Goal: Transaction & Acquisition: Purchase product/service

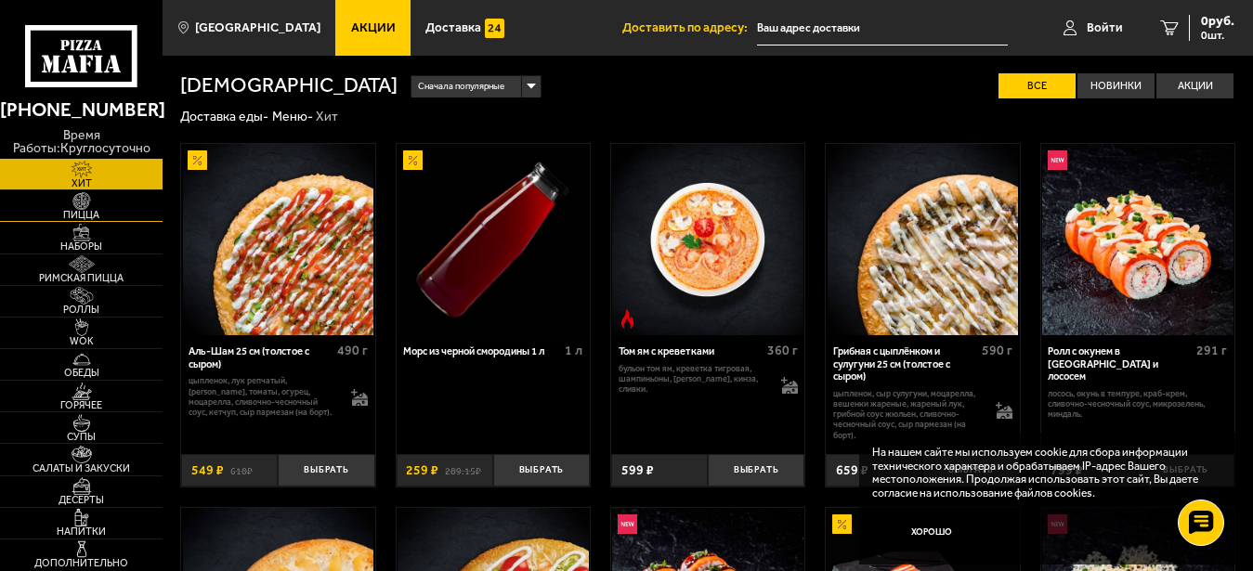
click at [80, 203] on img at bounding box center [82, 201] width 50 height 18
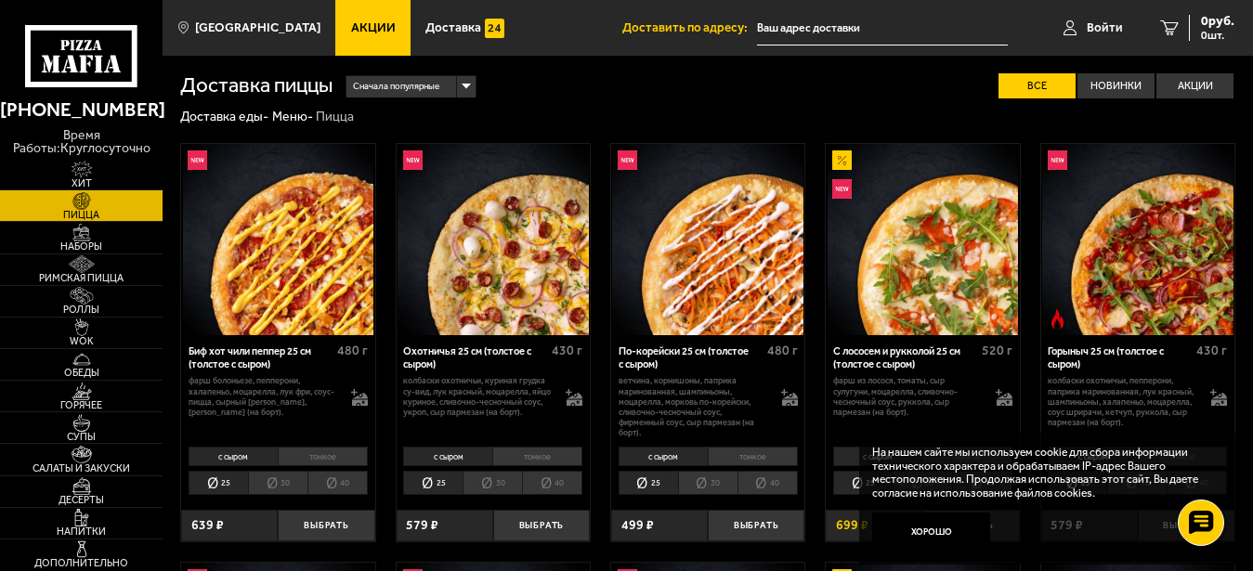
click at [354, 23] on span "Акции" at bounding box center [373, 27] width 45 height 12
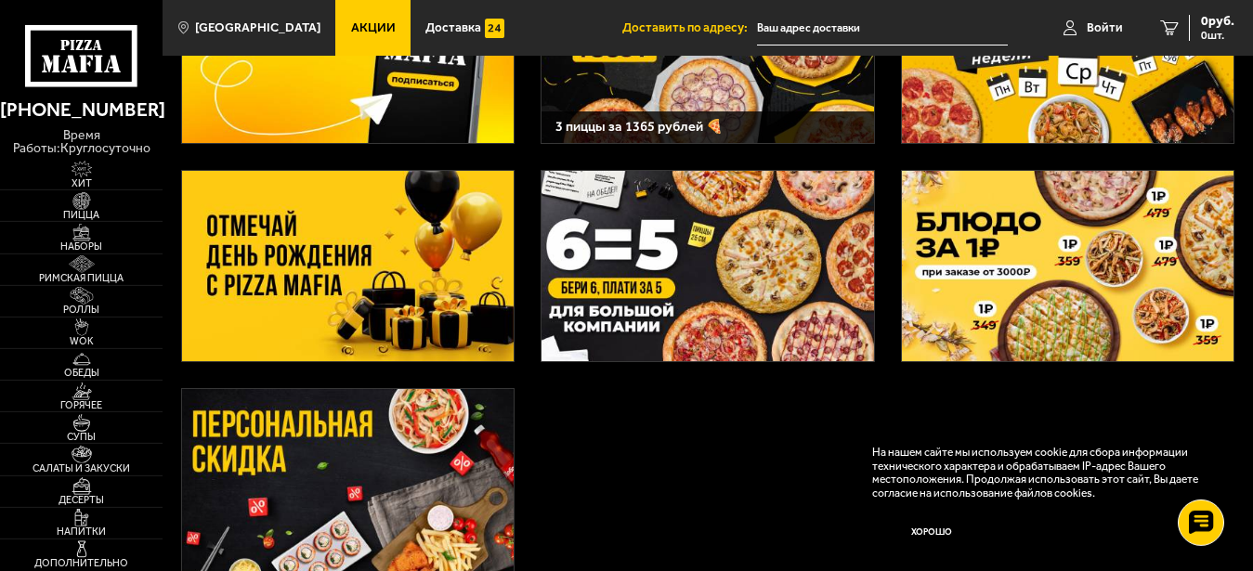
scroll to position [189, 0]
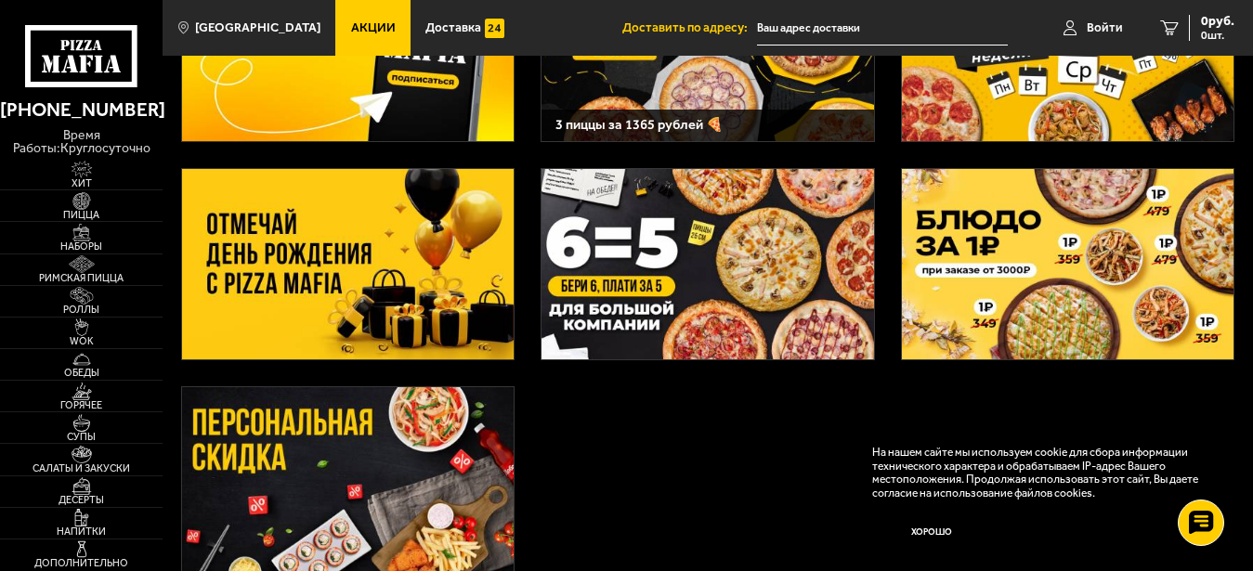
click at [333, 226] on img at bounding box center [348, 264] width 332 height 190
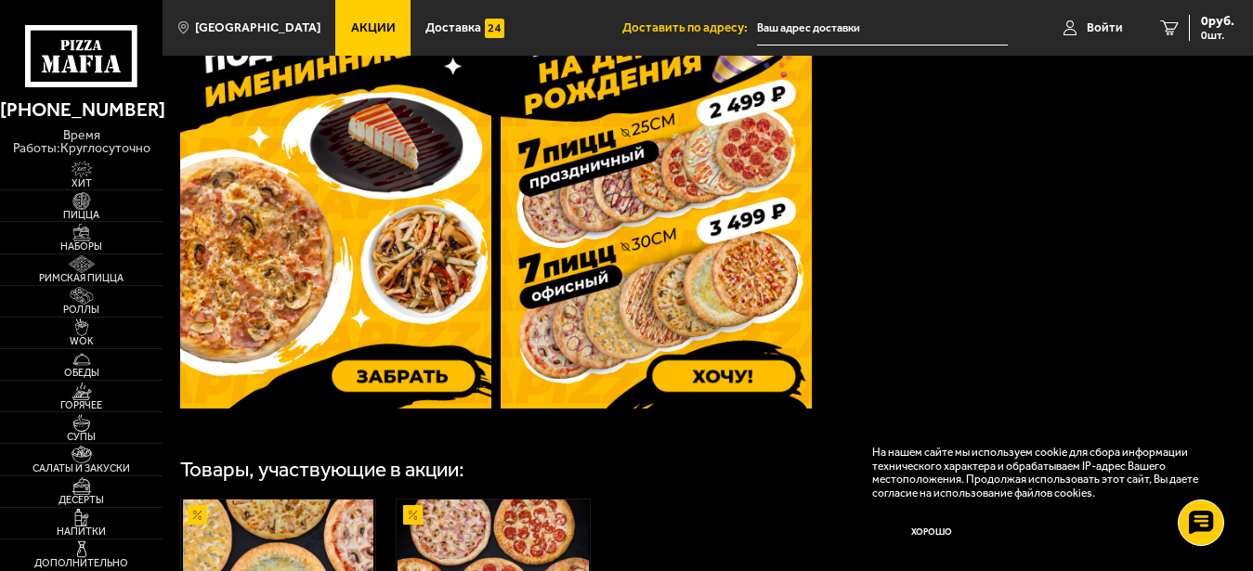
scroll to position [663, 0]
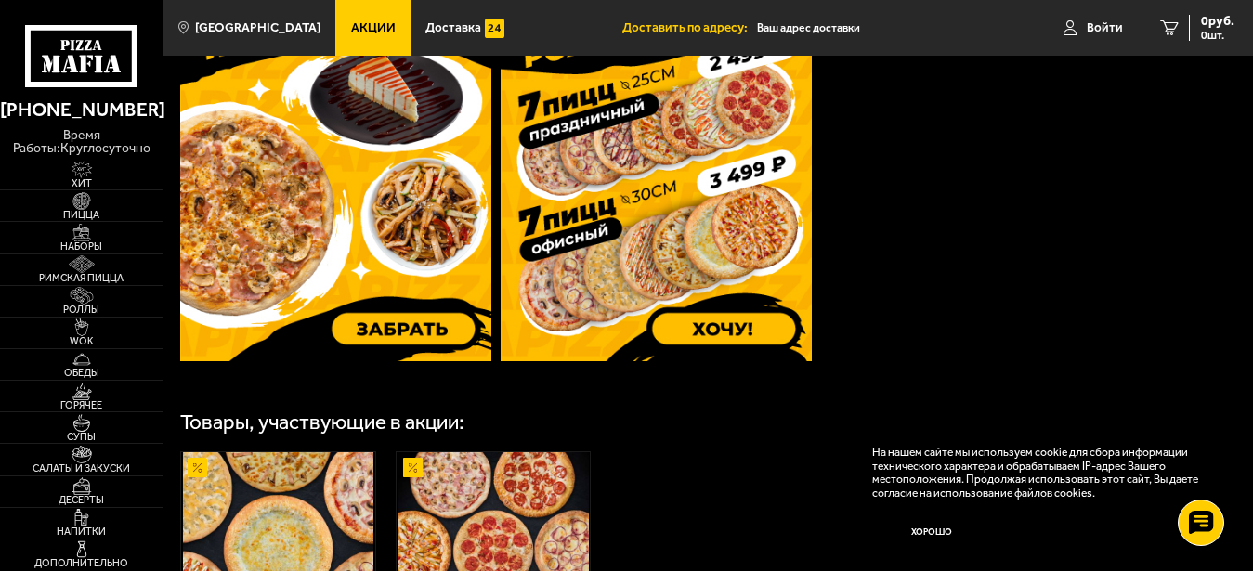
click at [724, 332] on img at bounding box center [656, 155] width 311 height 412
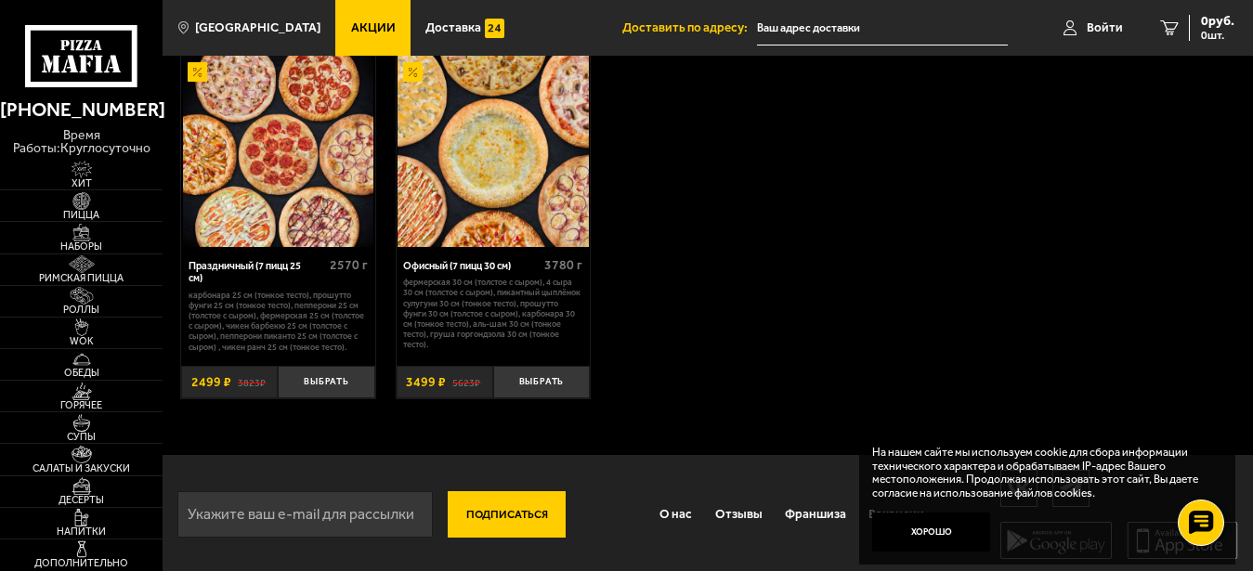
scroll to position [625, 0]
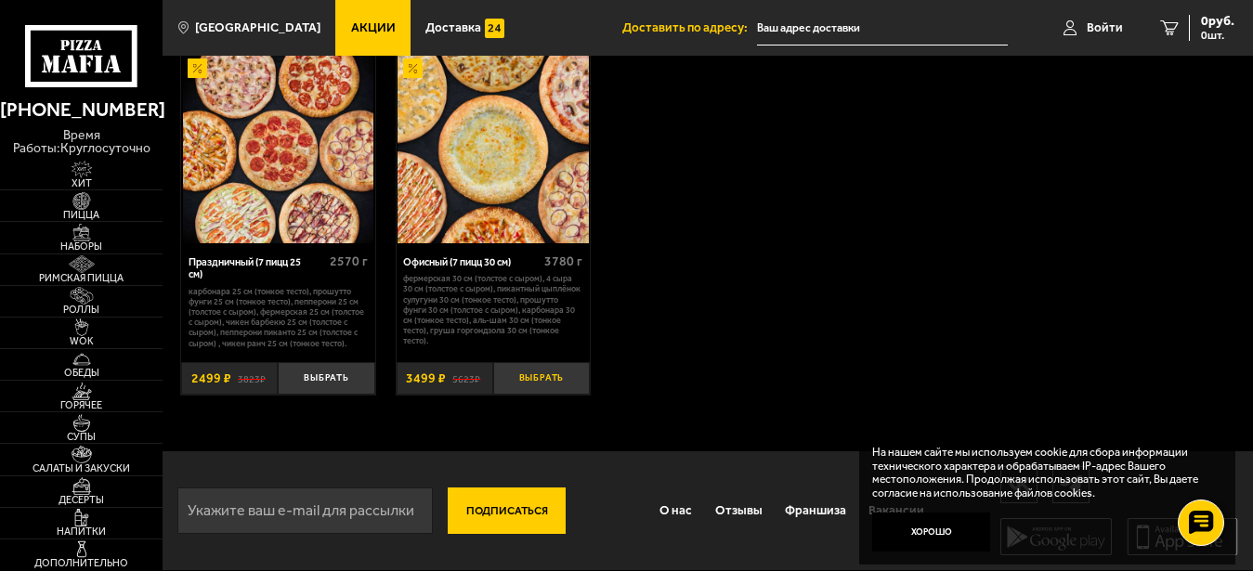
click at [554, 375] on button "Выбрать" at bounding box center [541, 378] width 97 height 32
click at [499, 185] on img at bounding box center [493, 147] width 191 height 191
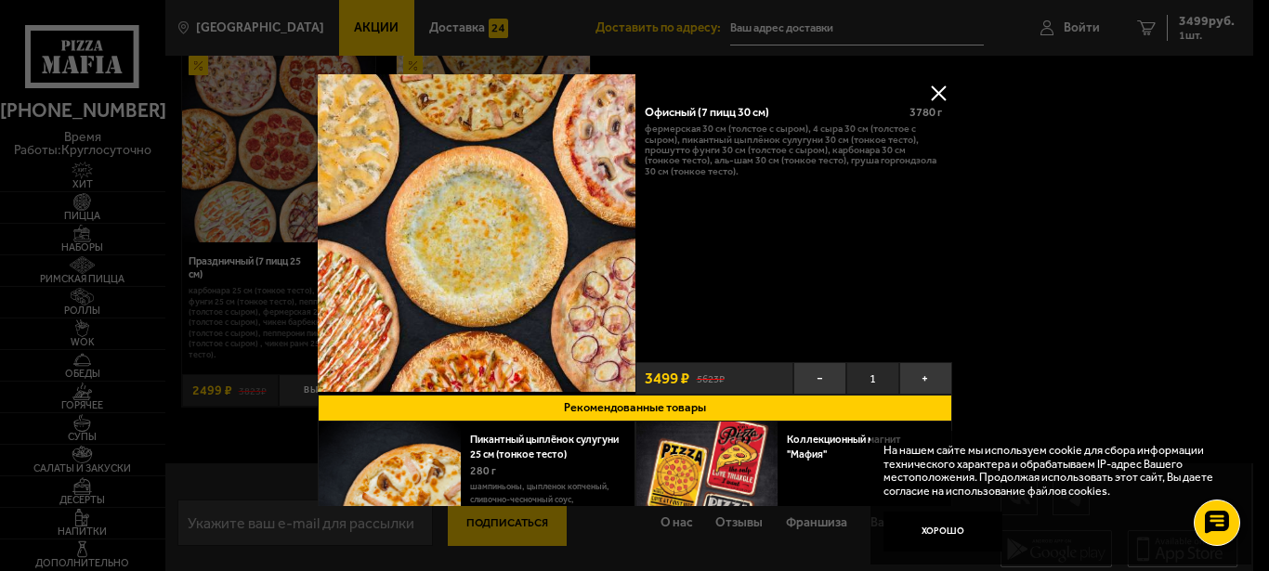
click at [696, 395] on button "Рекомендованные товары" at bounding box center [635, 408] width 634 height 27
click at [1072, 129] on div at bounding box center [634, 285] width 1269 height 571
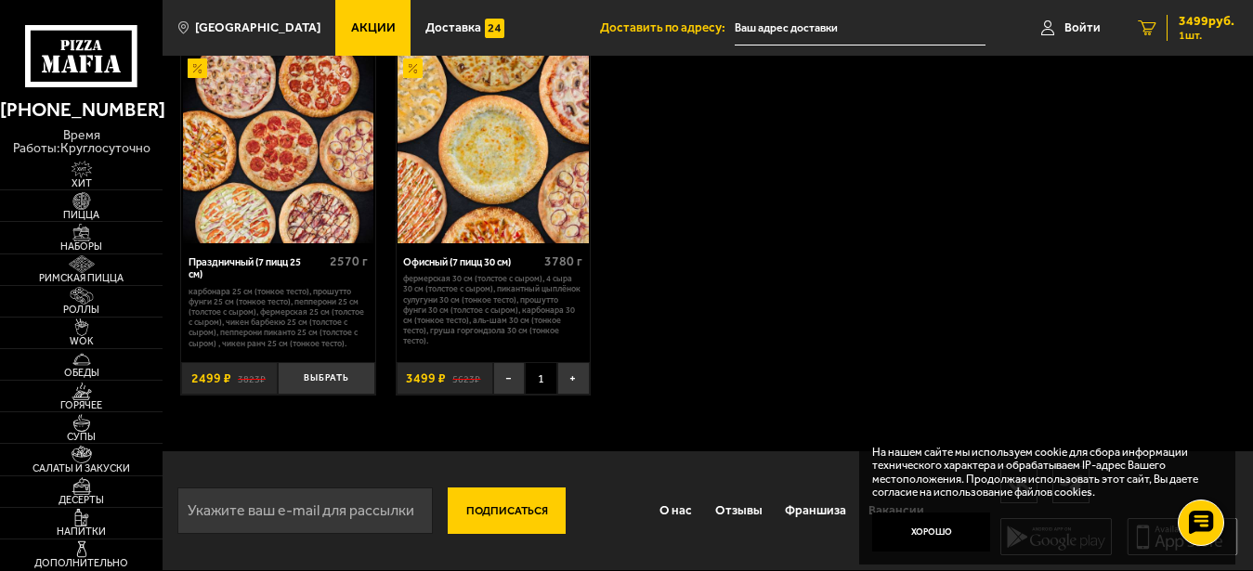
click at [1199, 26] on span "3499 руб." at bounding box center [1207, 21] width 56 height 13
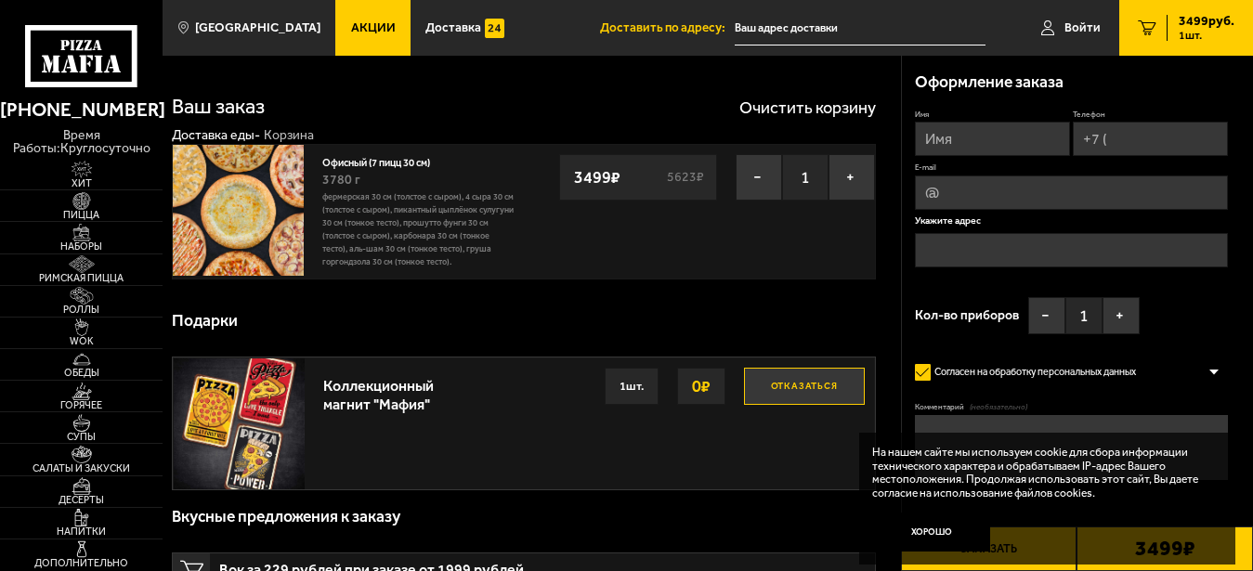
click at [932, 141] on input "Имя" at bounding box center [992, 139] width 155 height 34
type input "валентин"
click at [1135, 139] on input "Телефон" at bounding box center [1150, 139] width 155 height 34
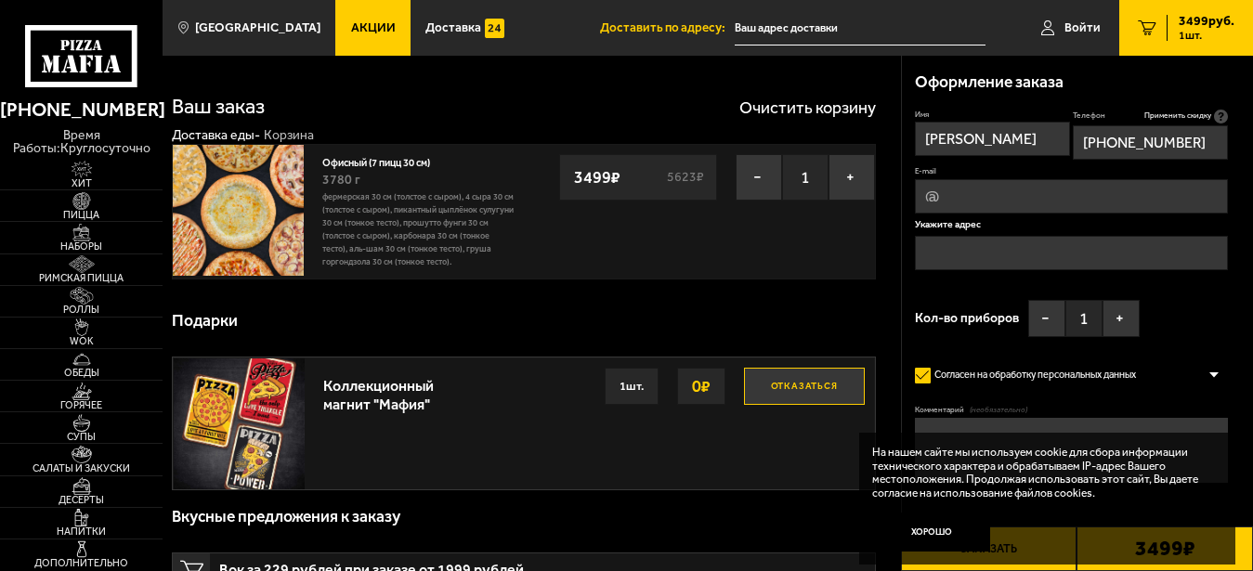
type input "+7 (906) 266-52-48"
click at [1042, 193] on input "E-mail" at bounding box center [1071, 196] width 313 height 34
click at [928, 193] on input "E-mail" at bounding box center [1071, 196] width 313 height 34
click at [952, 189] on input "E-mail" at bounding box center [1071, 196] width 313 height 34
type input "Pozdnyakov.VV@mo-vsk.ru"
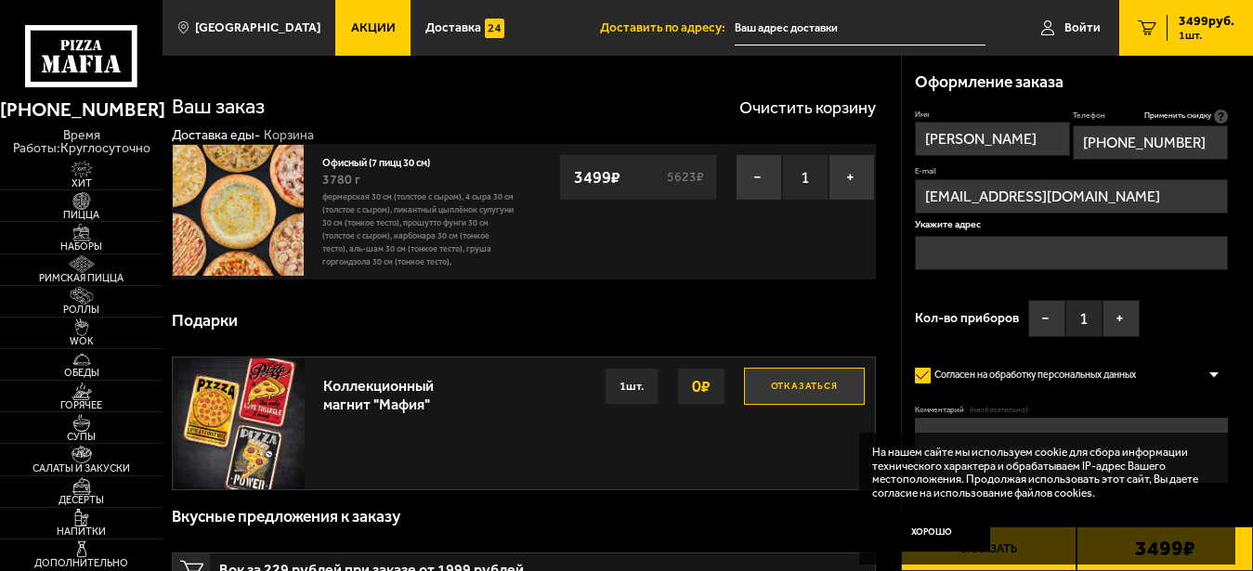
click at [935, 253] on input "text" at bounding box center [1071, 253] width 313 height 34
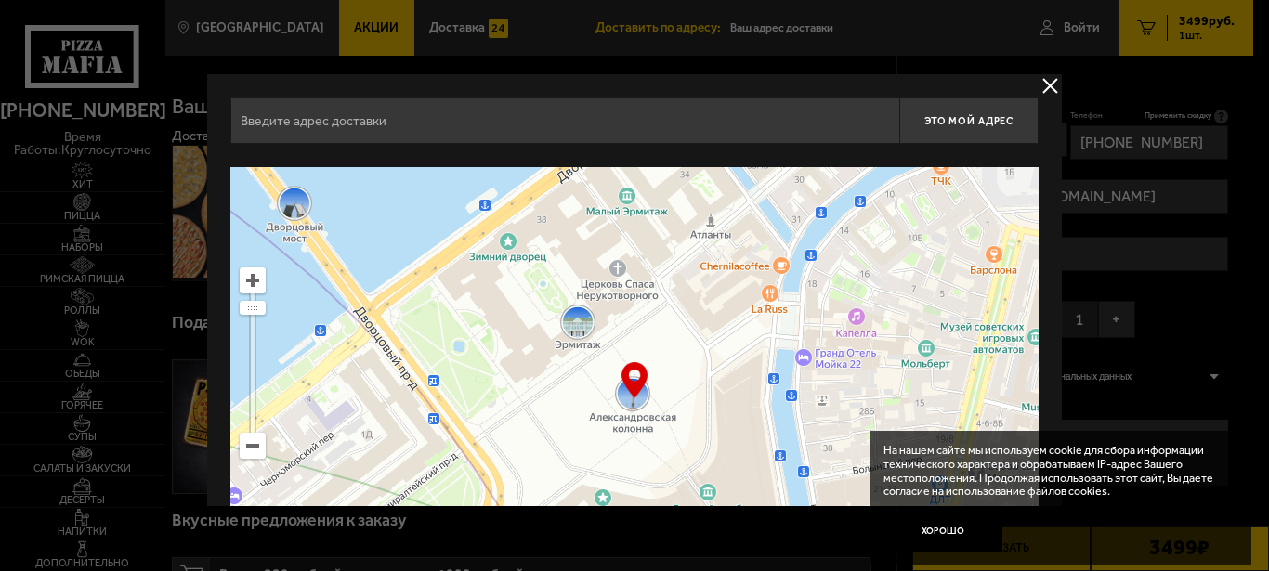
click at [435, 112] on input "text" at bounding box center [564, 121] width 669 height 46
type input "v"
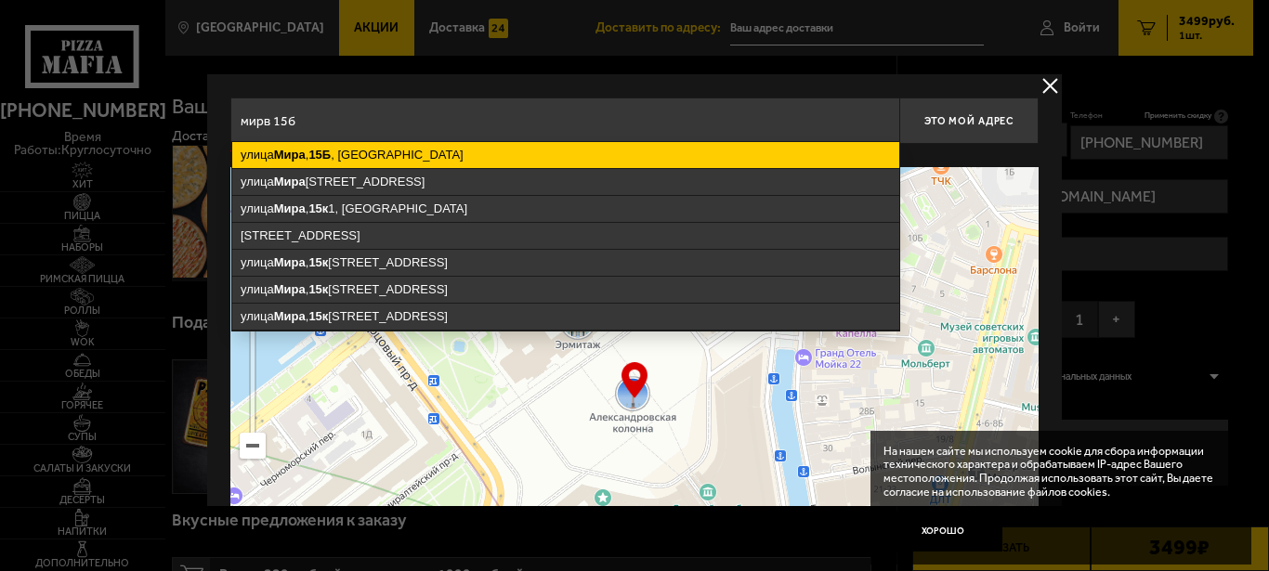
click at [341, 154] on ymaps "улица Мира , 15Б , Санкт-Петербург" at bounding box center [565, 155] width 667 height 26
type input "Санкт-Петербург, улица Мира, 15Б"
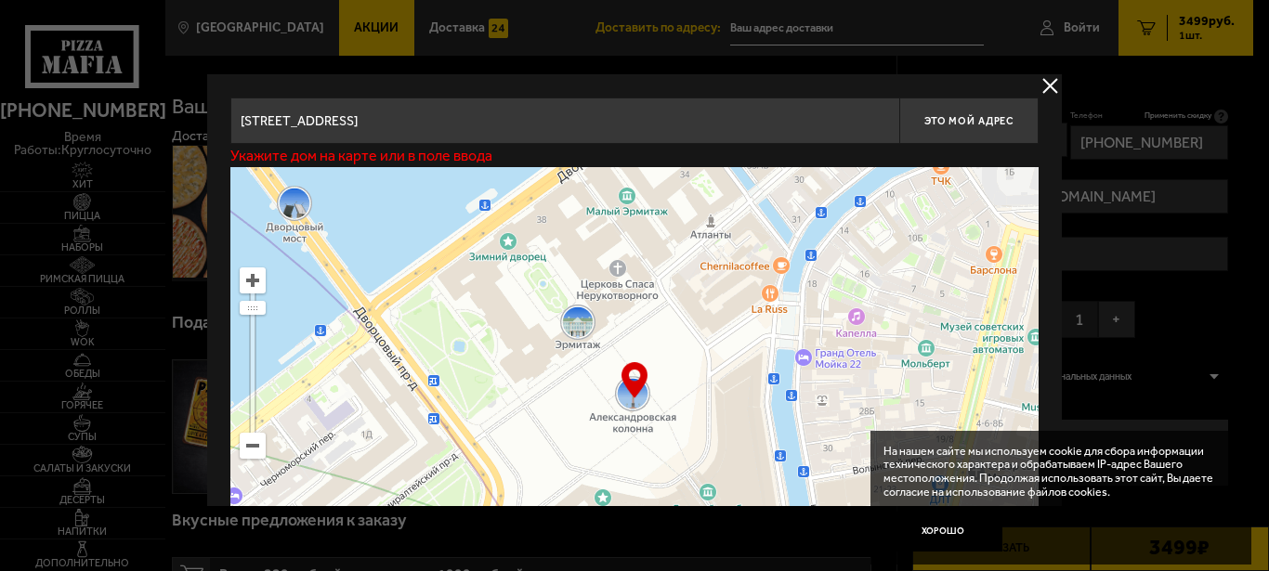
type input "улица Мира, 15Б"
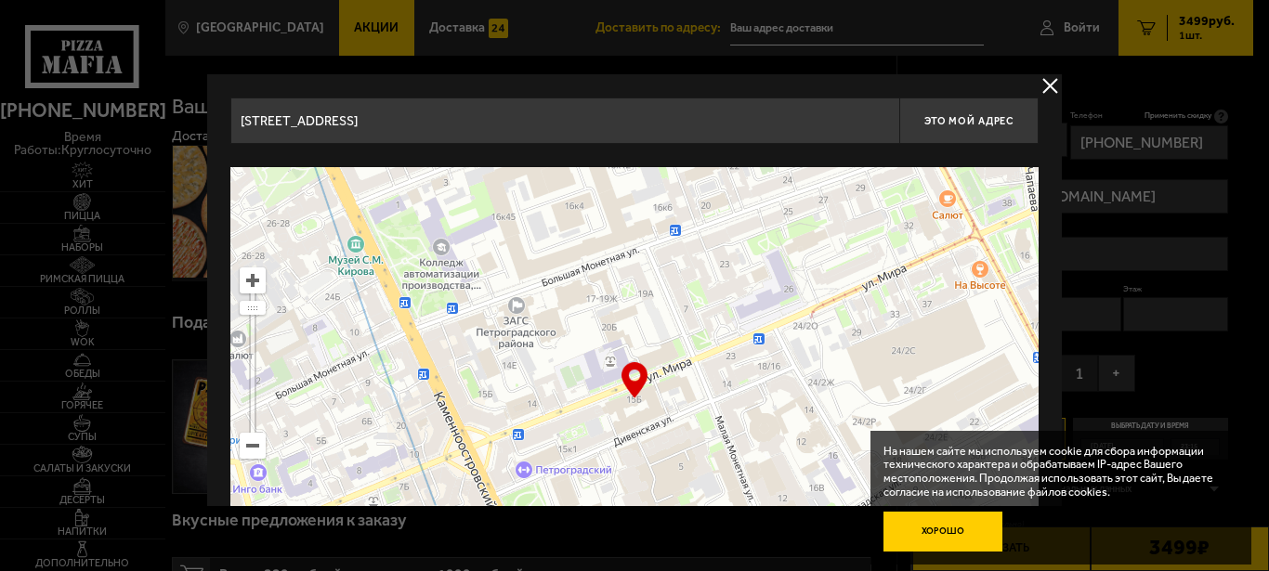
click at [932, 525] on button "Хорошо" at bounding box center [942, 532] width 119 height 40
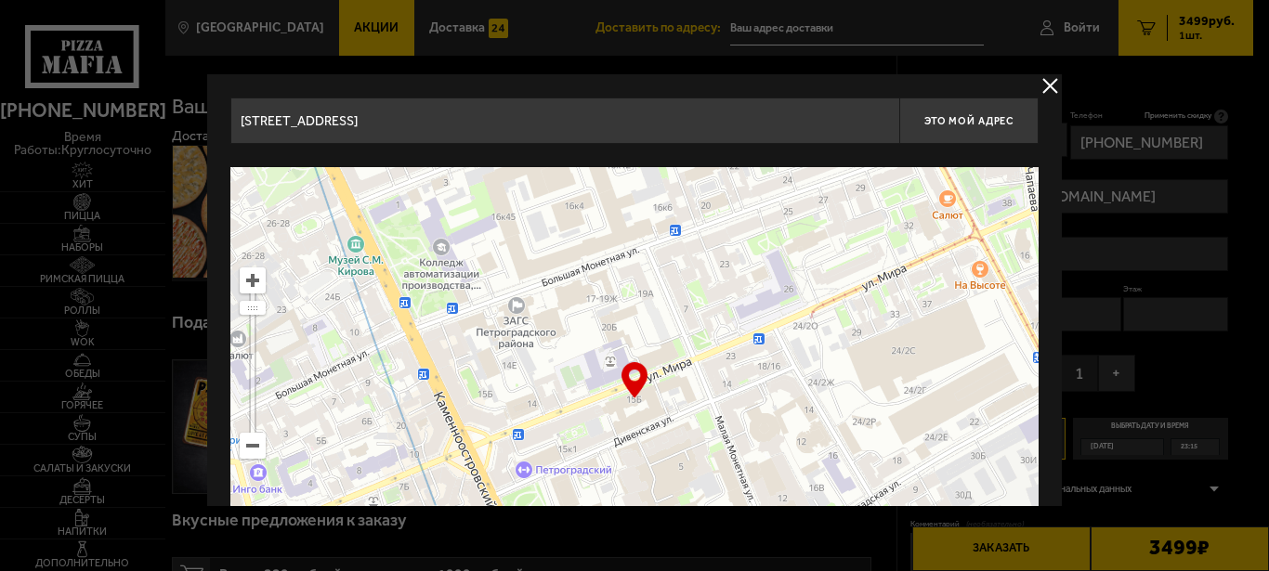
click at [626, 373] on div "… © Яндекс Условия использования Открыть в Яндекс.Картах Создать свою карту" at bounding box center [634, 399] width 808 height 464
click at [980, 122] on span "Это мой адрес" at bounding box center [968, 121] width 89 height 12
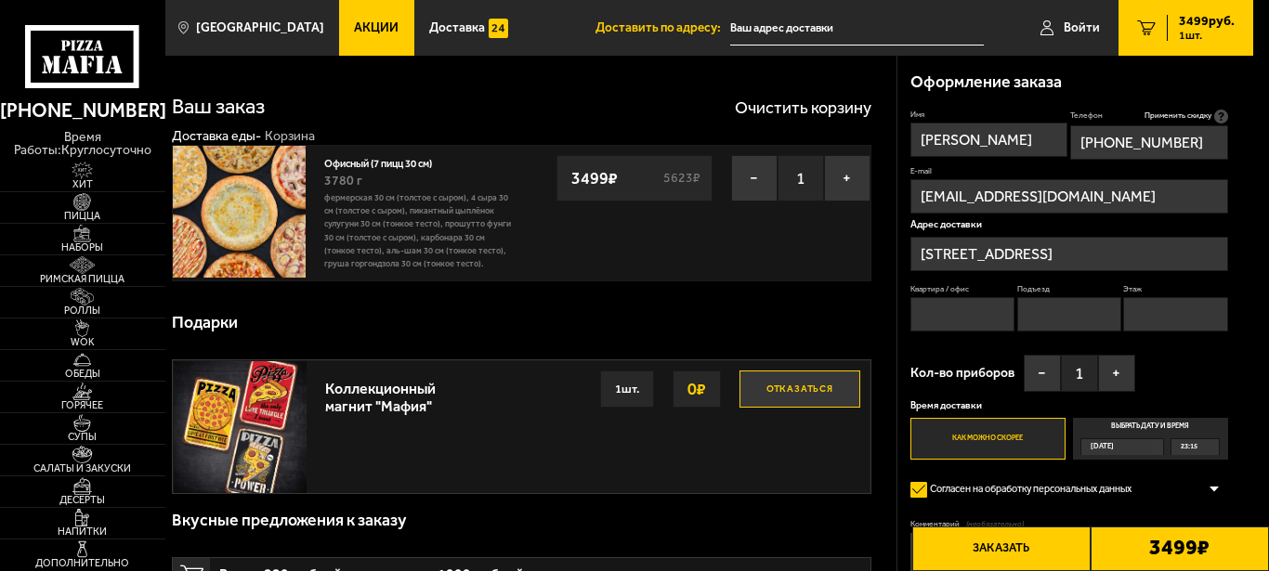
type input "улица Мира, 15Б"
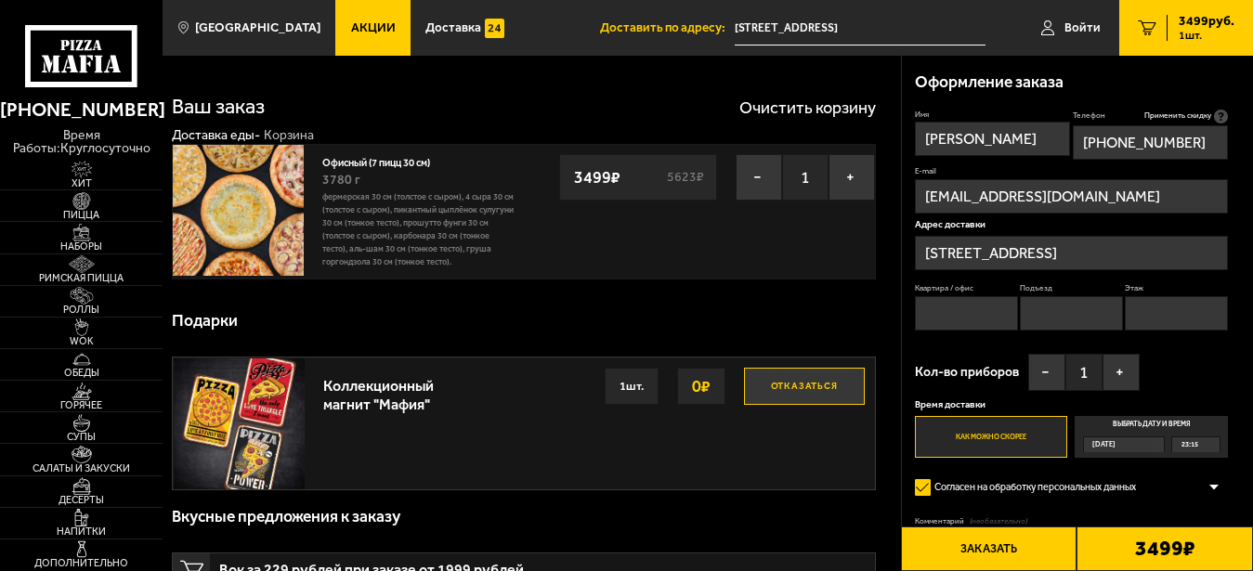
click at [946, 315] on input "Квартира / офис" at bounding box center [966, 313] width 103 height 34
type input "15б"
click at [1047, 308] on input "Подъезд" at bounding box center [1071, 313] width 103 height 34
type input "1"
click at [1149, 310] on input "Этаж" at bounding box center [1176, 313] width 103 height 34
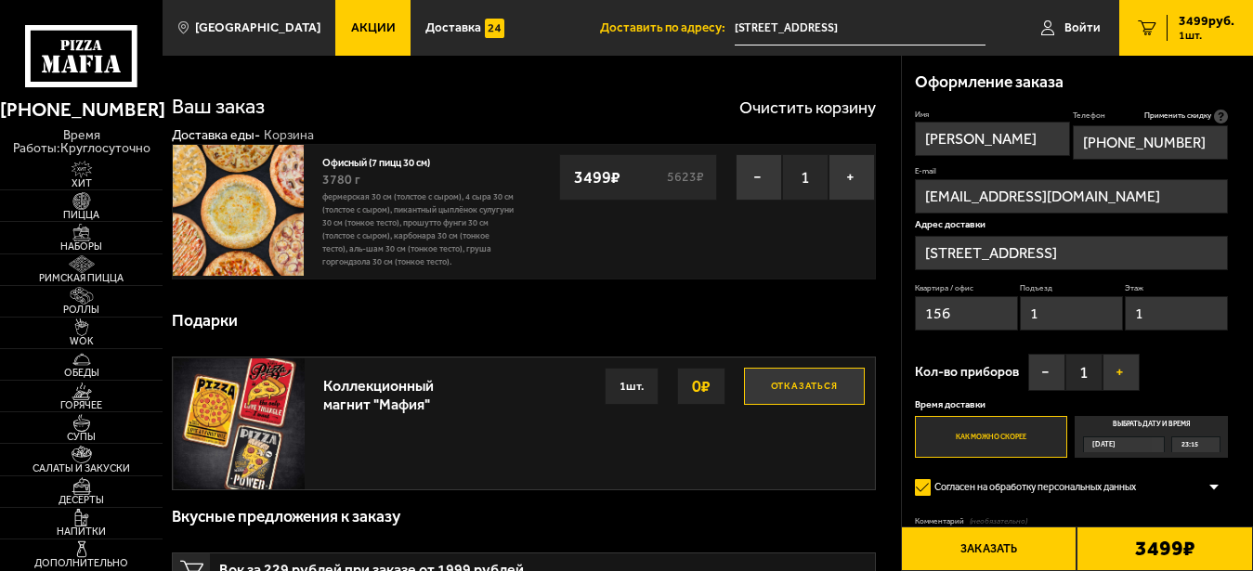
type input "1"
click at [1115, 370] on button "+" at bounding box center [1120, 372] width 37 height 37
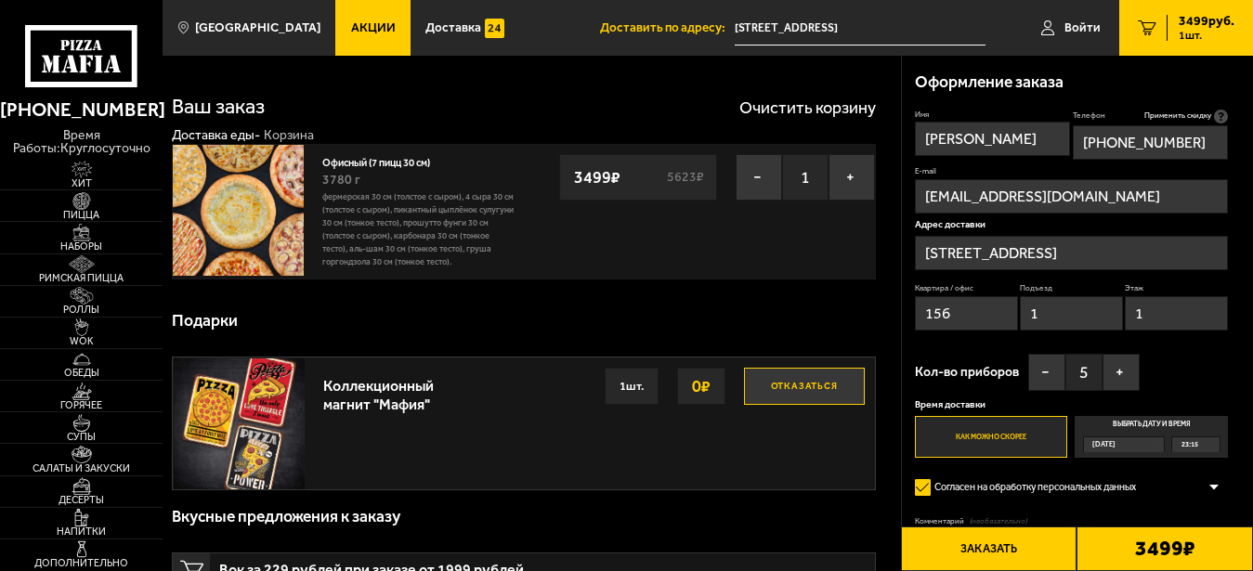
click at [1213, 489] on div at bounding box center [1214, 487] width 28 height 14
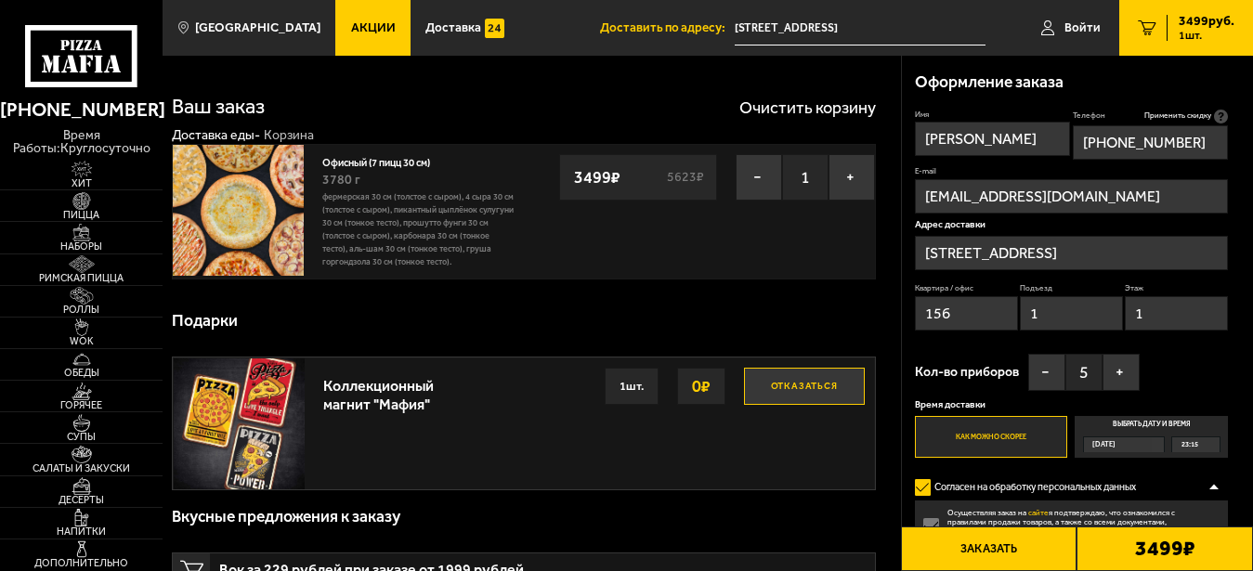
click at [1212, 489] on div at bounding box center [1214, 487] width 28 height 14
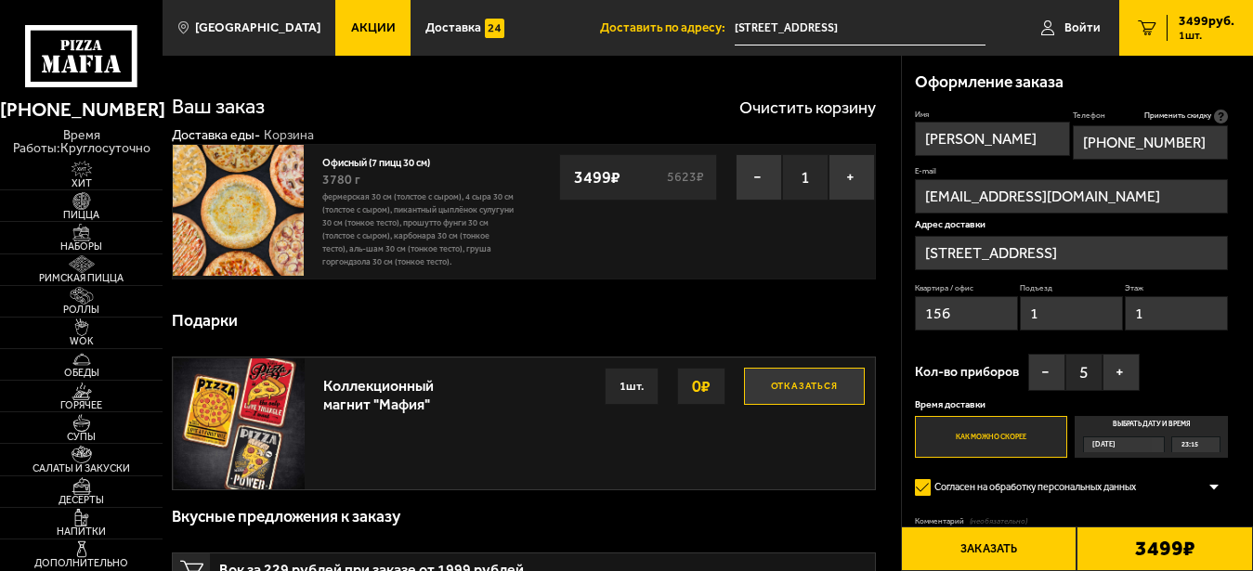
click at [1212, 489] on div at bounding box center [1214, 487] width 28 height 14
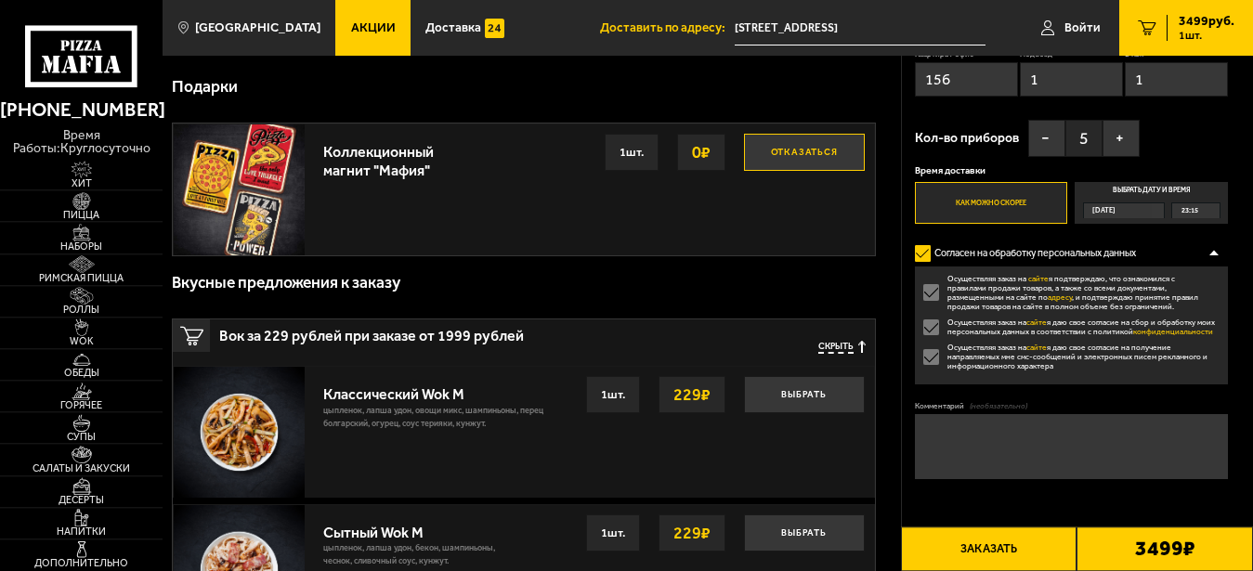
scroll to position [237, 0]
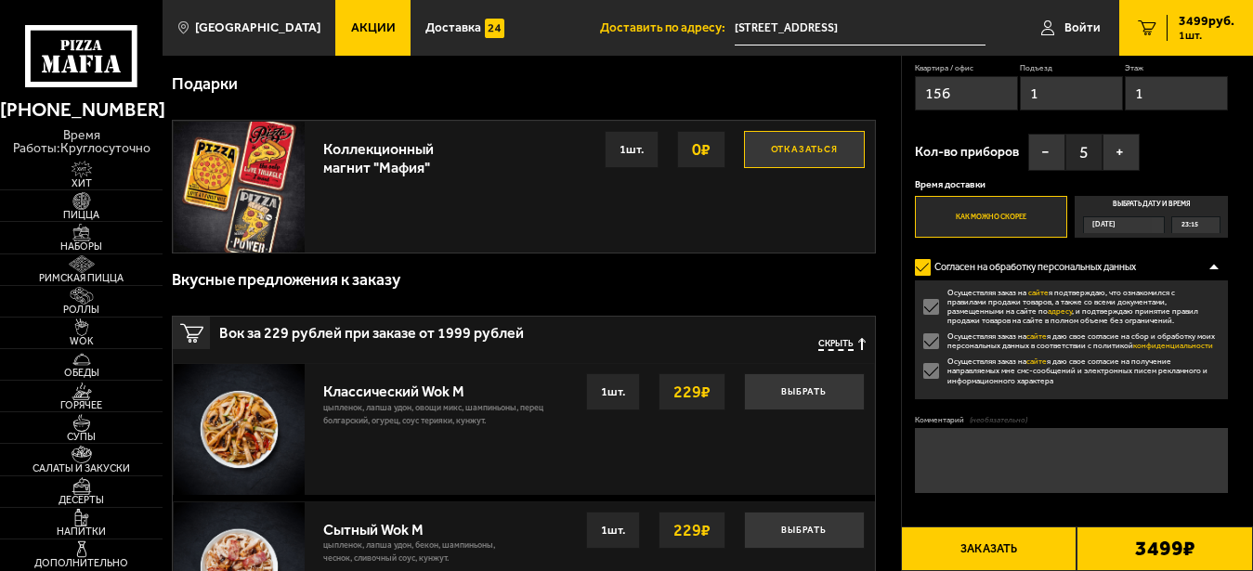
click at [926, 306] on label "Осуществляя заказ на сайте я подтверждаю, что ознакомился с правилами продажи т…" at bounding box center [1071, 307] width 313 height 38
click at [0, 0] on input "Осуществляя заказ на сайте я подтверждаю, что ознакомился с правилами продажи т…" at bounding box center [0, 0] width 0 height 0
click at [927, 311] on label "Осуществляя заказ на сайте я подтверждаю, что ознакомился с правилами продажи т…" at bounding box center [1071, 307] width 313 height 38
click at [0, 0] on input "Осуществляя заказ на сайте я подтверждаю, что ознакомился с правилами продажи т…" at bounding box center [0, 0] width 0 height 0
click at [1115, 218] on span "Сегодня" at bounding box center [1103, 224] width 23 height 15
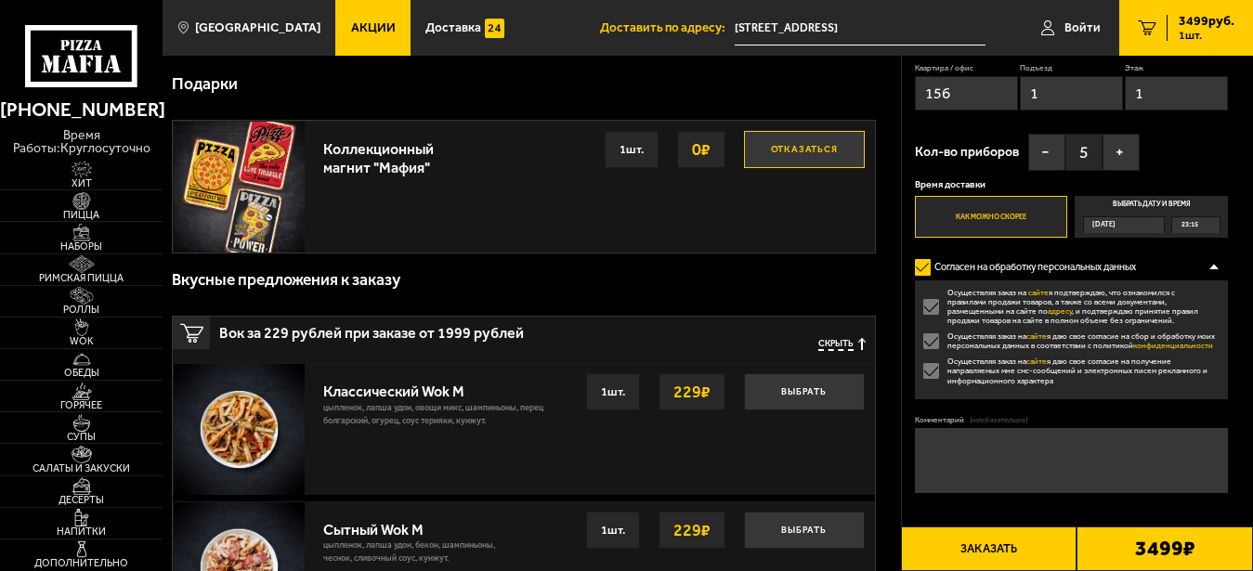
click at [0, 0] on input "Выбрать дату и время Сегодня 23:15" at bounding box center [0, 0] width 0 height 0
click at [1153, 222] on div "Сегодня" at bounding box center [1118, 224] width 69 height 15
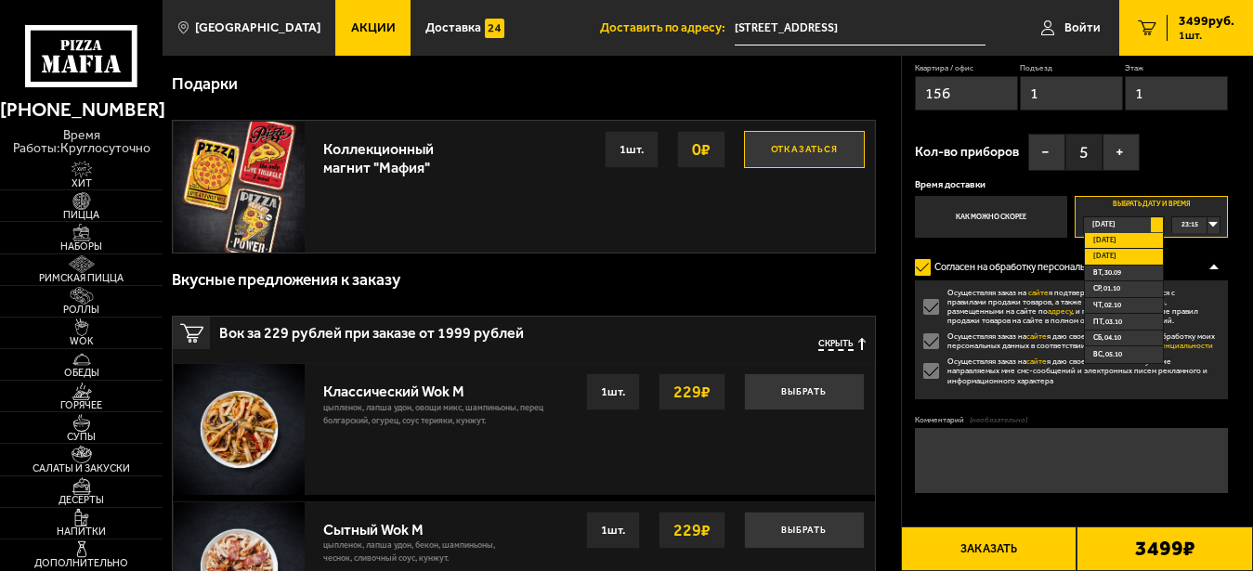
click at [1116, 254] on span "Завтра" at bounding box center [1104, 256] width 23 height 15
click at [1214, 222] on div "00:00" at bounding box center [1195, 224] width 47 height 15
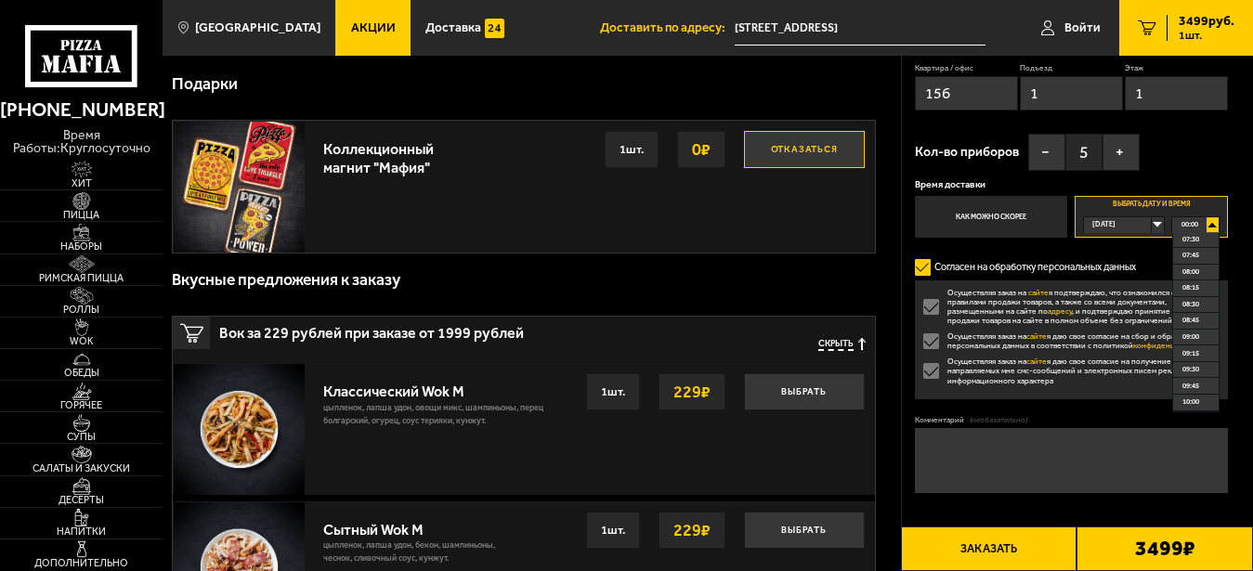
scroll to position [502, 0]
click at [1198, 431] on textarea "Комментарий (необязательно)" at bounding box center [1071, 460] width 313 height 65
click at [1187, 277] on span "12:45" at bounding box center [1190, 269] width 17 height 15
click at [1153, 222] on div "Сегодня" at bounding box center [1118, 224] width 69 height 15
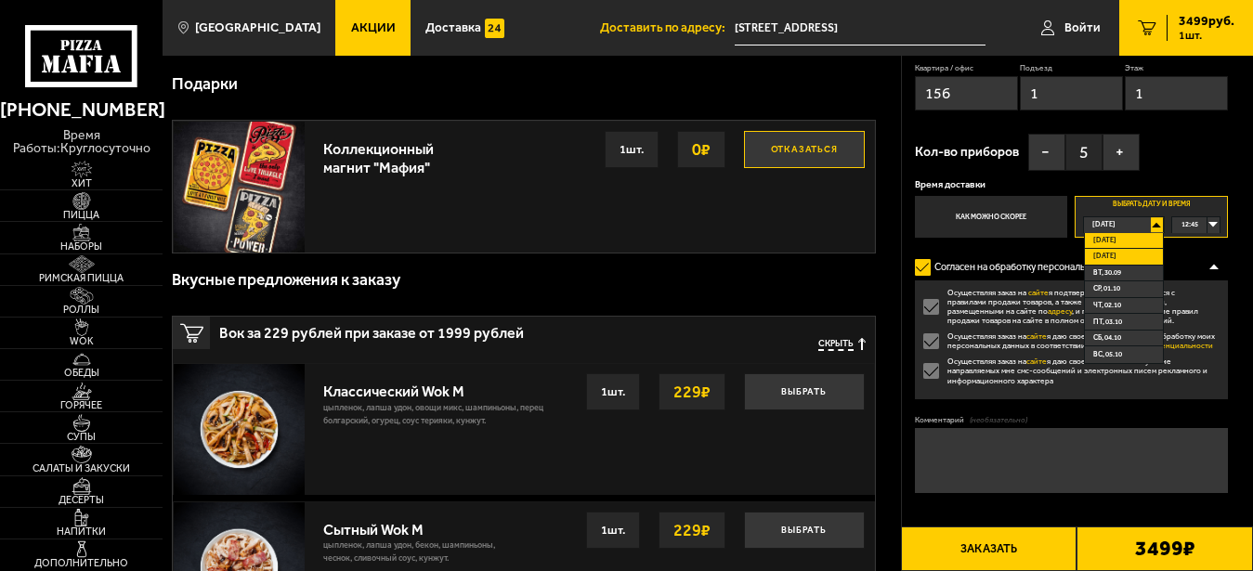
click at [1127, 250] on li "Завтра" at bounding box center [1124, 257] width 78 height 17
click at [1153, 222] on div "Сегодня" at bounding box center [1118, 224] width 69 height 15
click at [1116, 254] on span "Завтра" at bounding box center [1104, 256] width 23 height 15
click at [1214, 223] on div "00:00" at bounding box center [1195, 224] width 47 height 15
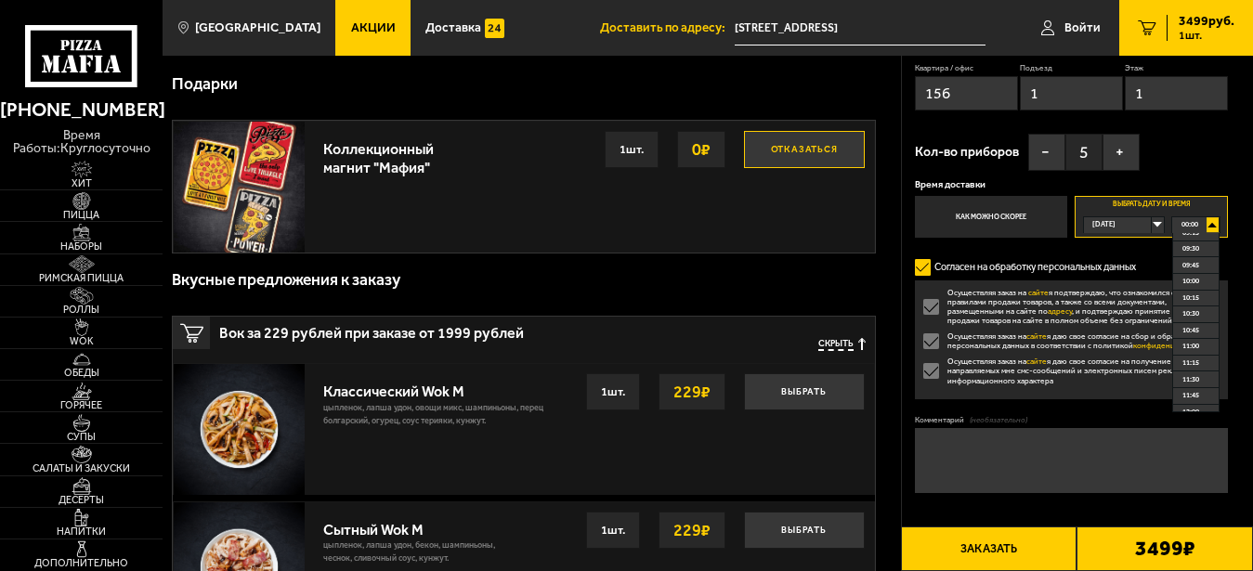
scroll to position [627, 0]
click at [1211, 411] on ul "00:00 00:15 00:30 00:45 01:00 01:15 01:30 01:45 02:00 02:15 02:30 02:45 03:00 0…" at bounding box center [1195, 322] width 47 height 179
click at [1213, 222] on div "00:00" at bounding box center [1195, 224] width 47 height 15
click at [1188, 286] on span "12:30" at bounding box center [1190, 278] width 17 height 15
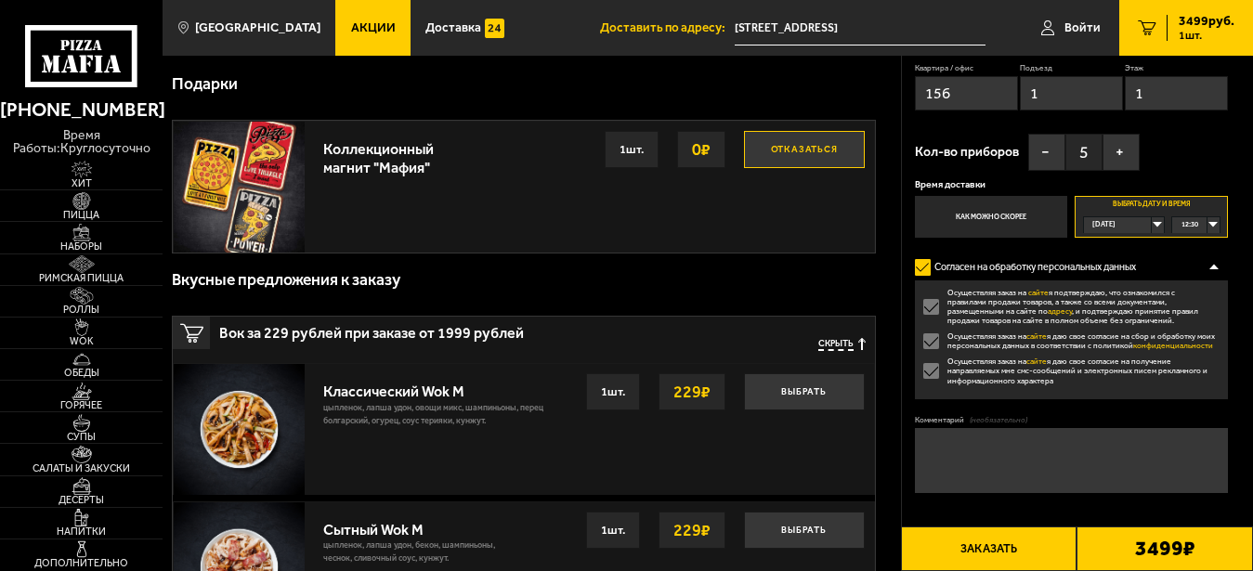
drag, startPoint x: 1188, startPoint y: 291, endPoint x: 1120, endPoint y: 449, distance: 171.8
click at [1153, 225] on div "Сегодня" at bounding box center [1118, 224] width 69 height 15
click at [1113, 257] on span "Завтра" at bounding box center [1104, 256] width 23 height 15
click at [1214, 224] on div "00:00" at bounding box center [1195, 224] width 47 height 15
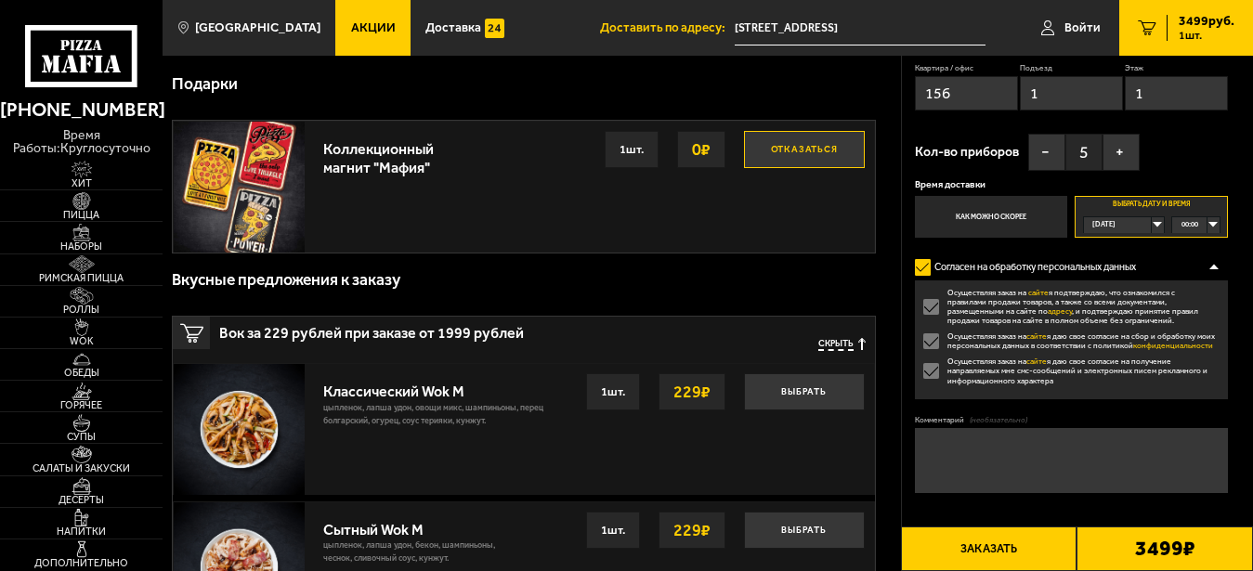
click at [1214, 224] on div "00:00" at bounding box center [1195, 224] width 47 height 15
click at [1185, 261] on span "12:30" at bounding box center [1190, 253] width 17 height 15
click at [1212, 222] on div "23:15" at bounding box center [1195, 224] width 47 height 15
click at [1153, 219] on div "Сегодня" at bounding box center [1118, 224] width 69 height 15
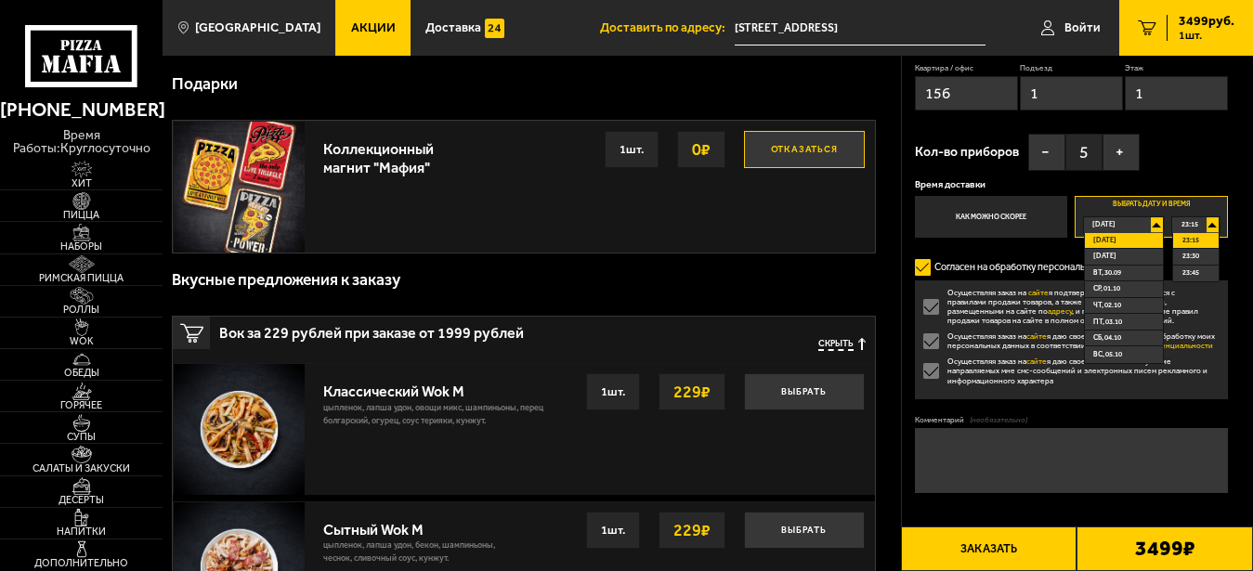
click at [1153, 219] on div "Сегодня" at bounding box center [1118, 224] width 69 height 15
click at [1153, 220] on div "Сегодня" at bounding box center [1118, 224] width 69 height 15
click at [1108, 258] on span "Завтра" at bounding box center [1104, 256] width 23 height 15
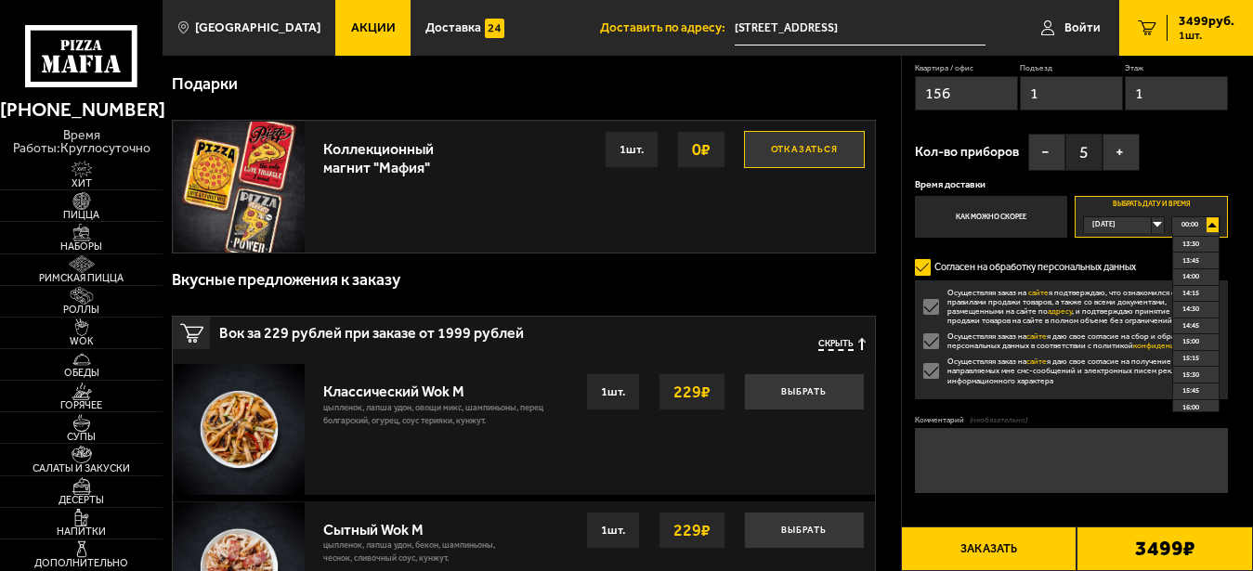
scroll to position [878, 0]
click at [1212, 218] on div "00:00" at bounding box center [1195, 224] width 47 height 15
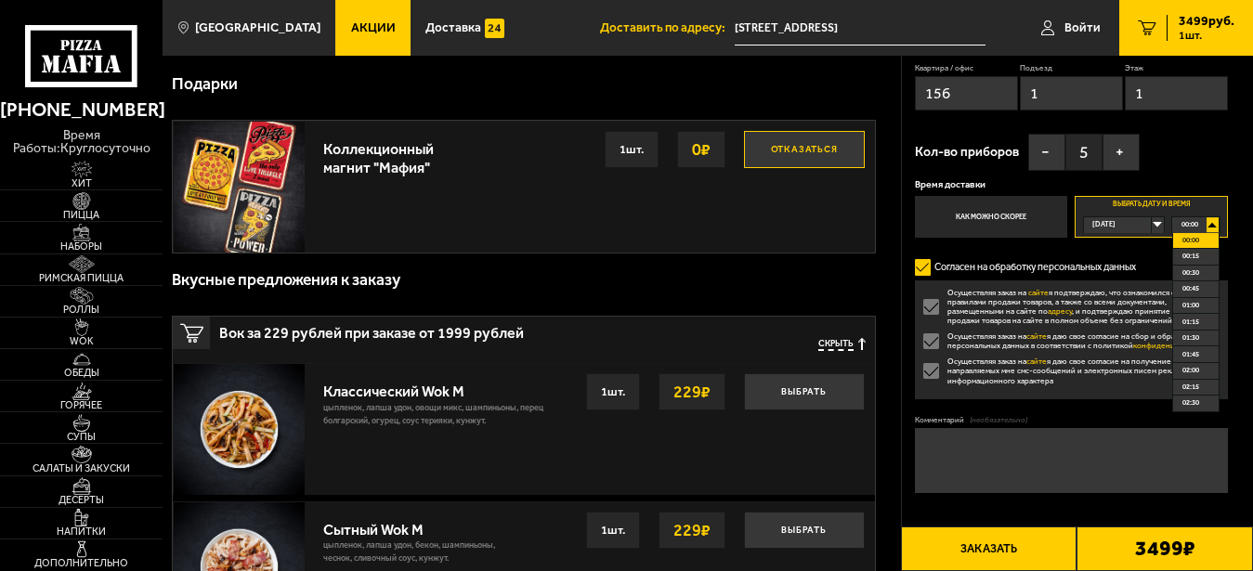
click at [1210, 221] on div "00:00" at bounding box center [1195, 224] width 47 height 15
click at [1187, 325] on span "12:45" at bounding box center [1190, 319] width 17 height 15
